Goal: Task Accomplishment & Management: Manage account settings

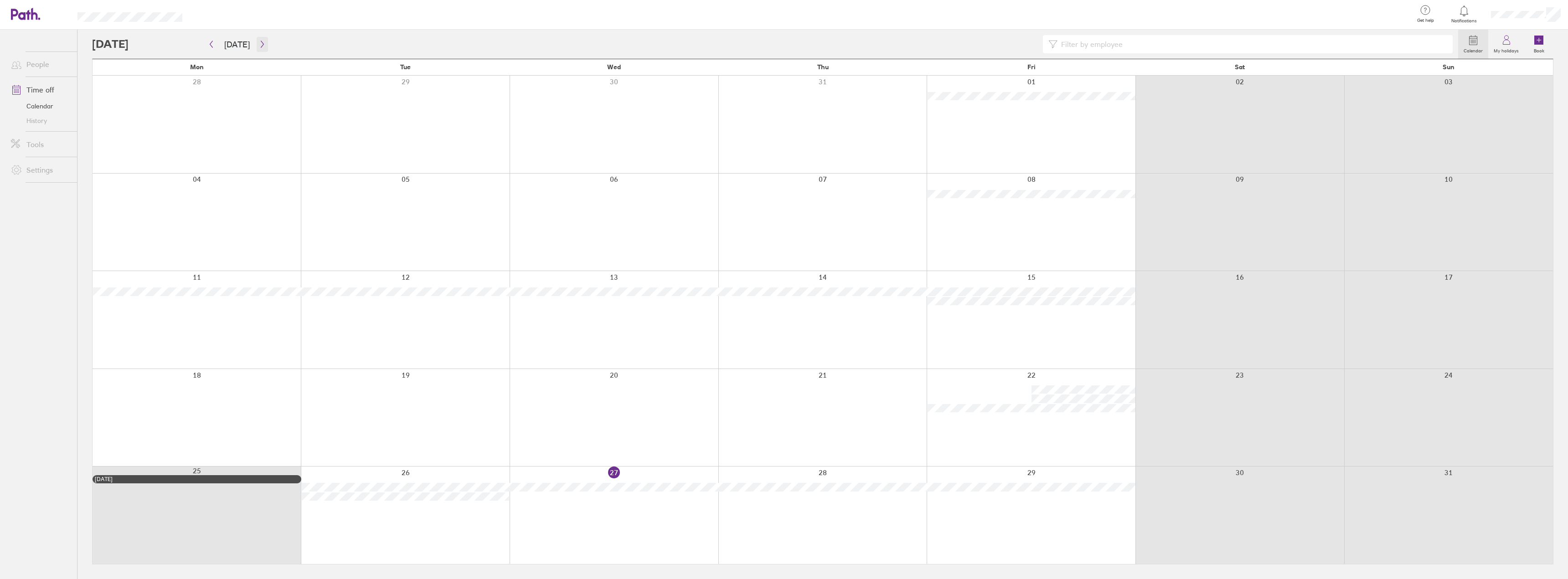
click at [259, 45] on icon "button" at bounding box center [262, 44] width 7 height 7
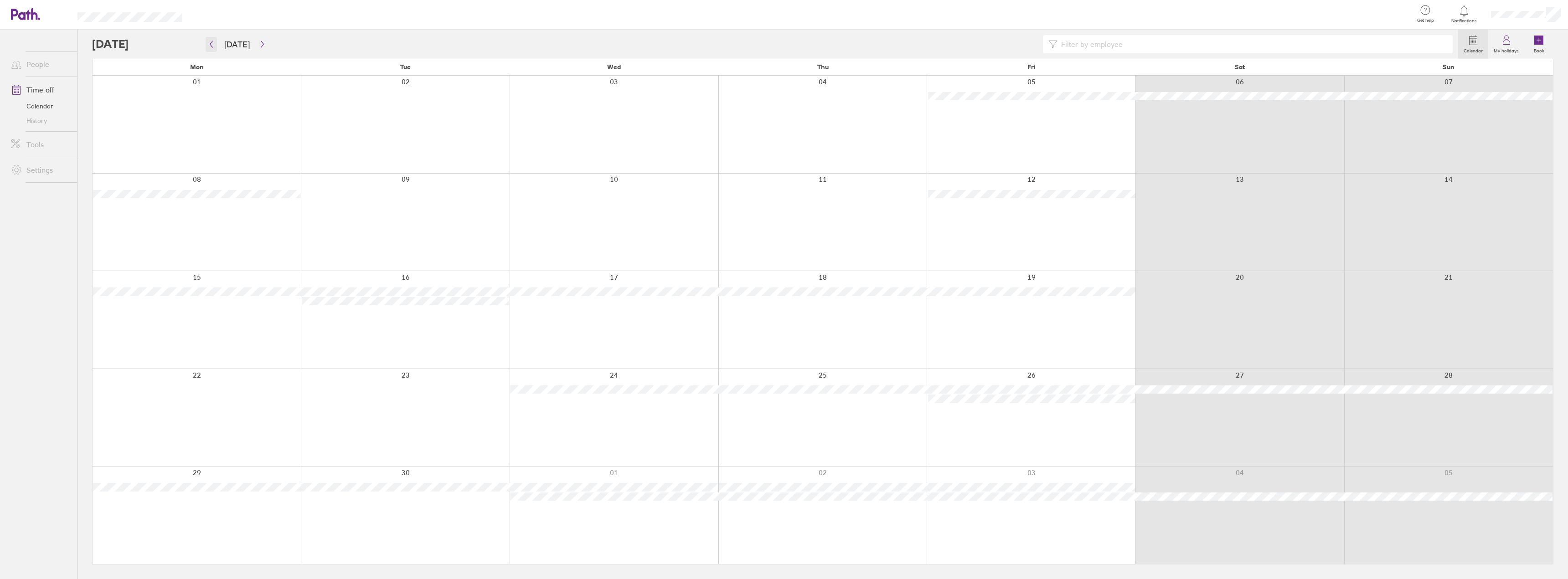
click at [215, 45] on button "button" at bounding box center [211, 44] width 12 height 15
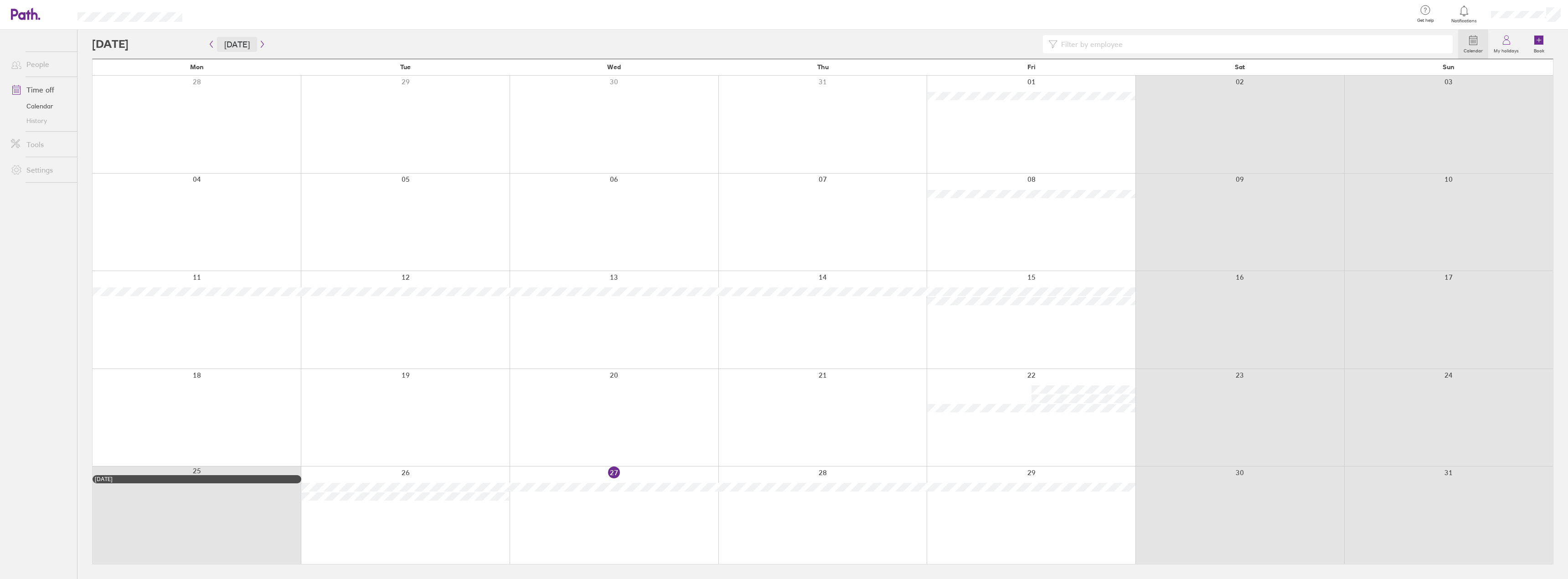
click at [253, 43] on button "[DATE]" at bounding box center [237, 44] width 40 height 15
click at [261, 43] on icon "button" at bounding box center [262, 44] width 7 height 7
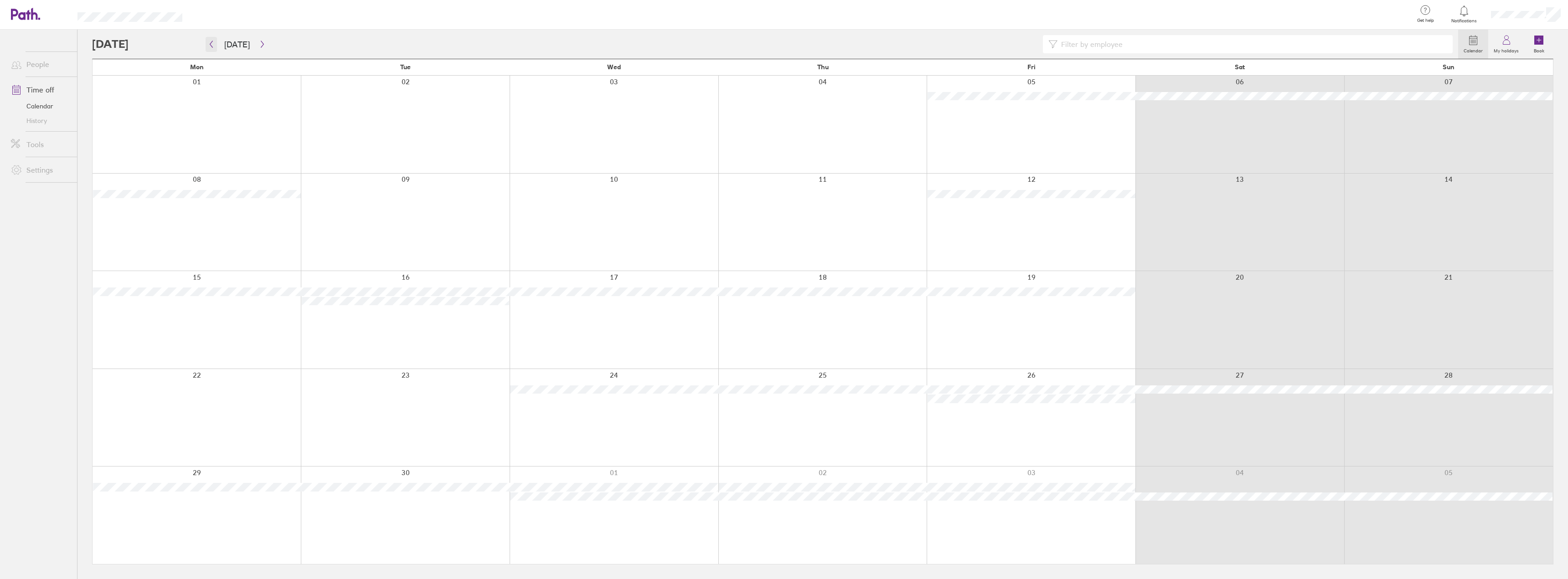
click at [215, 43] on button "button" at bounding box center [211, 44] width 12 height 15
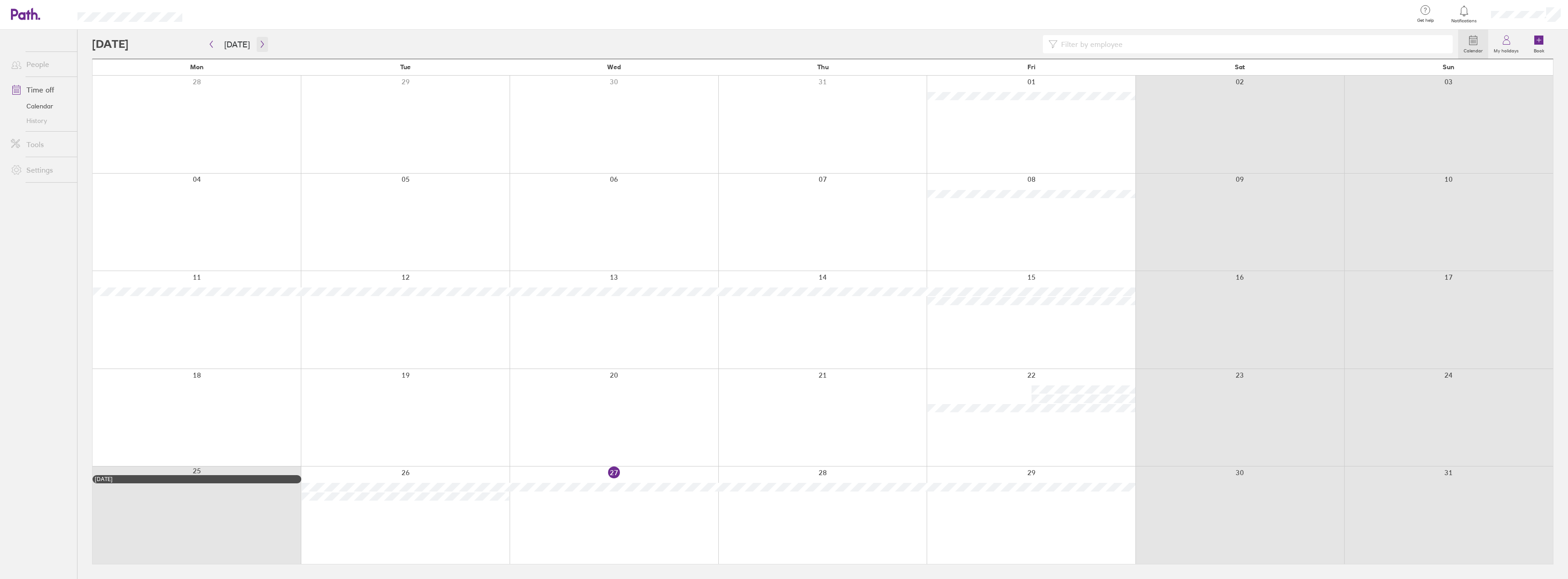
click at [263, 42] on icon "button" at bounding box center [262, 44] width 7 height 7
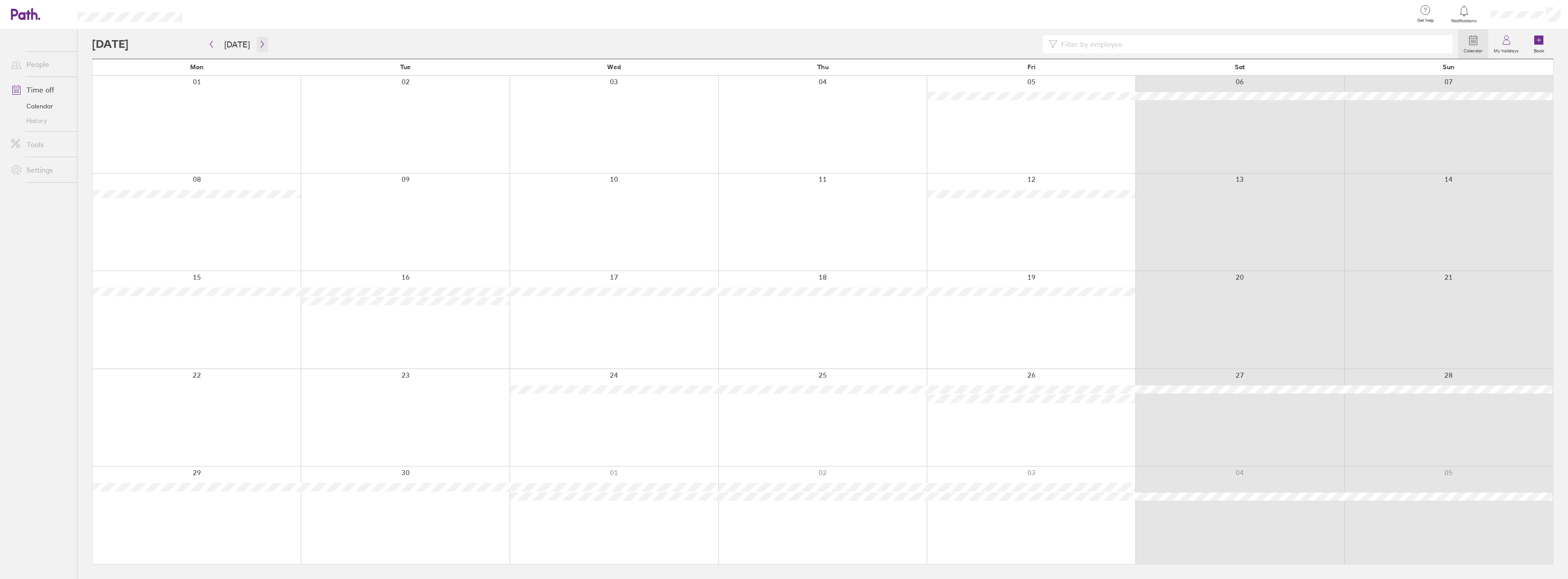
click at [261, 42] on icon "button" at bounding box center [262, 44] width 7 height 7
click at [259, 45] on icon "button" at bounding box center [262, 44] width 7 height 7
